Goal: Task Accomplishment & Management: Use online tool/utility

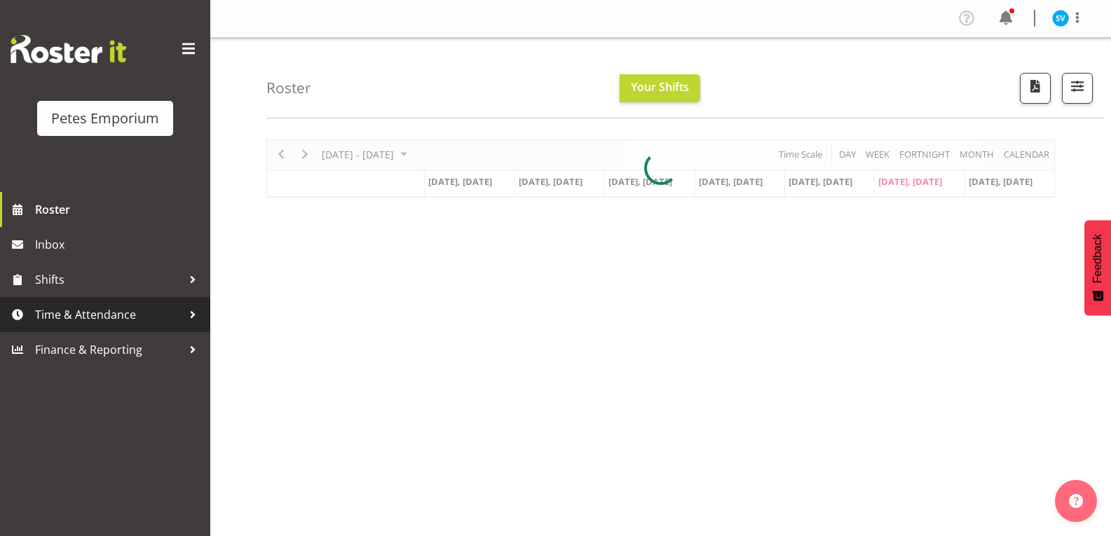
click at [60, 320] on span "Time & Attendance" at bounding box center [108, 314] width 147 height 21
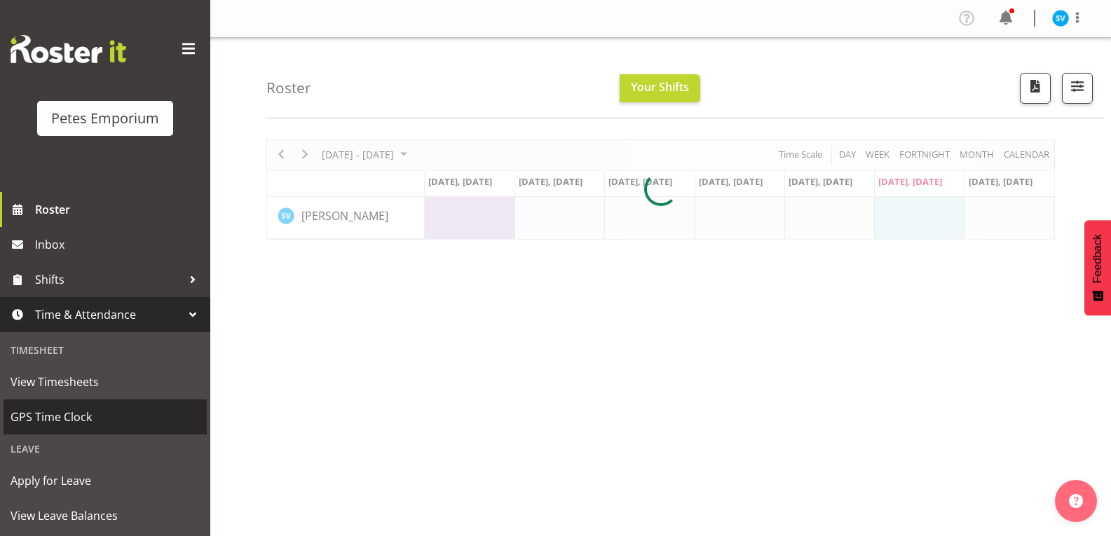
click at [83, 413] on span "GPS Time Clock" at bounding box center [105, 416] width 189 height 21
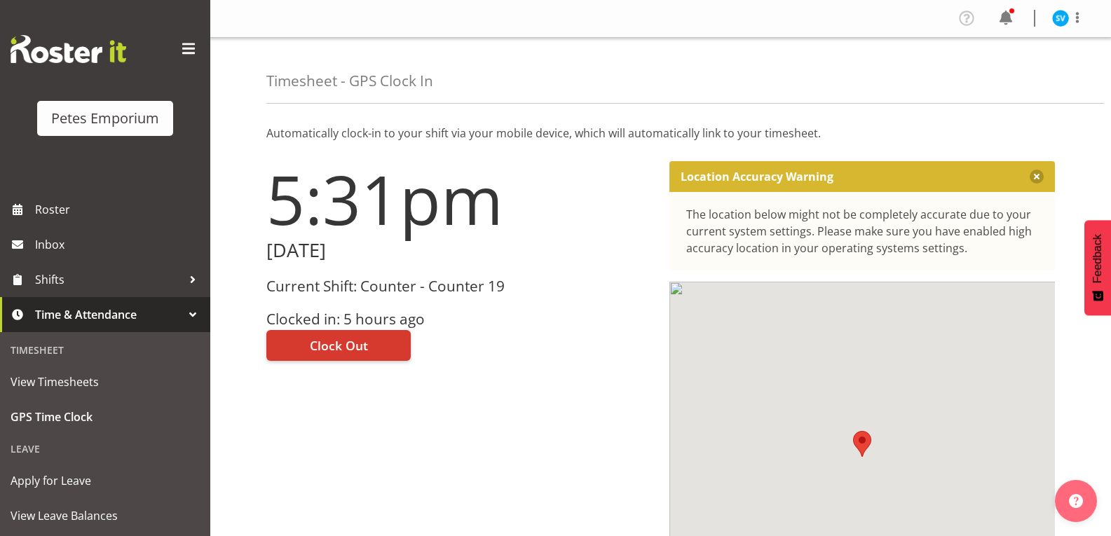
click at [375, 291] on h3 "Current Shift: Counter - Counter 19" at bounding box center [459, 286] width 386 height 16
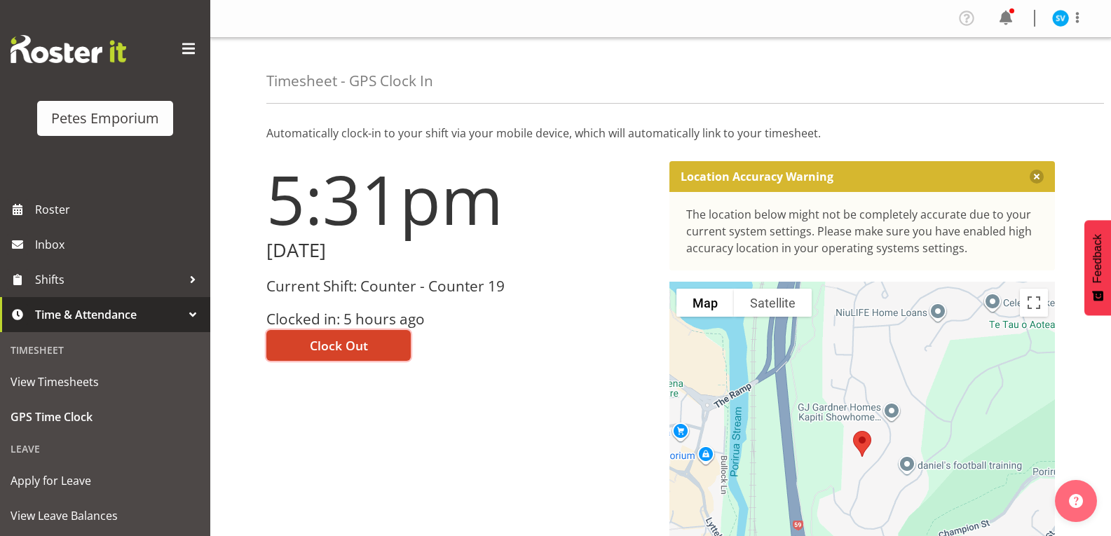
click at [363, 350] on span "Clock Out" at bounding box center [339, 345] width 58 height 18
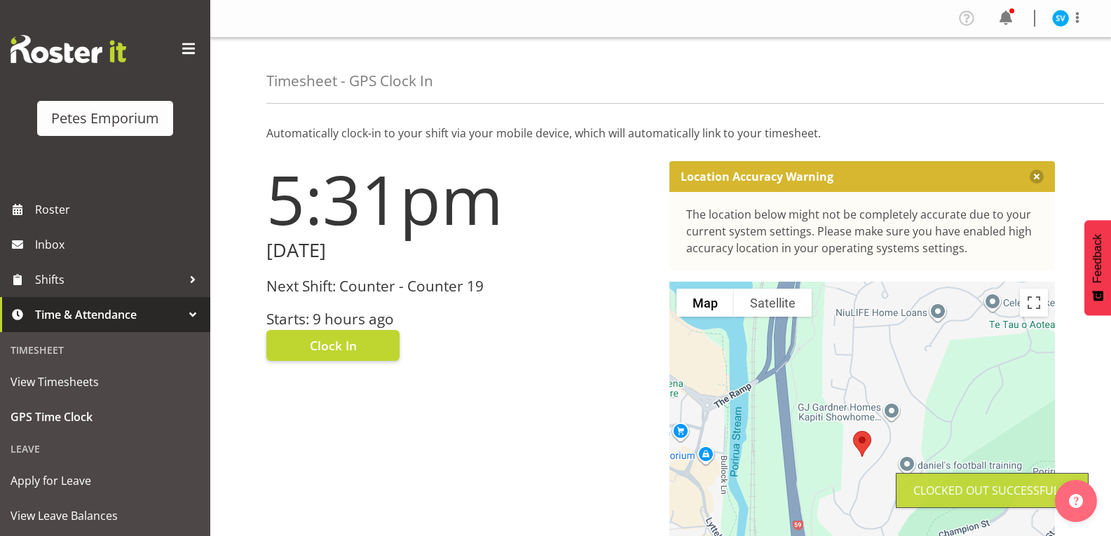
click at [1057, 23] on img at bounding box center [1060, 18] width 17 height 17
click at [1002, 78] on link "Log Out" at bounding box center [1018, 73] width 135 height 25
